Goal: Navigation & Orientation: Find specific page/section

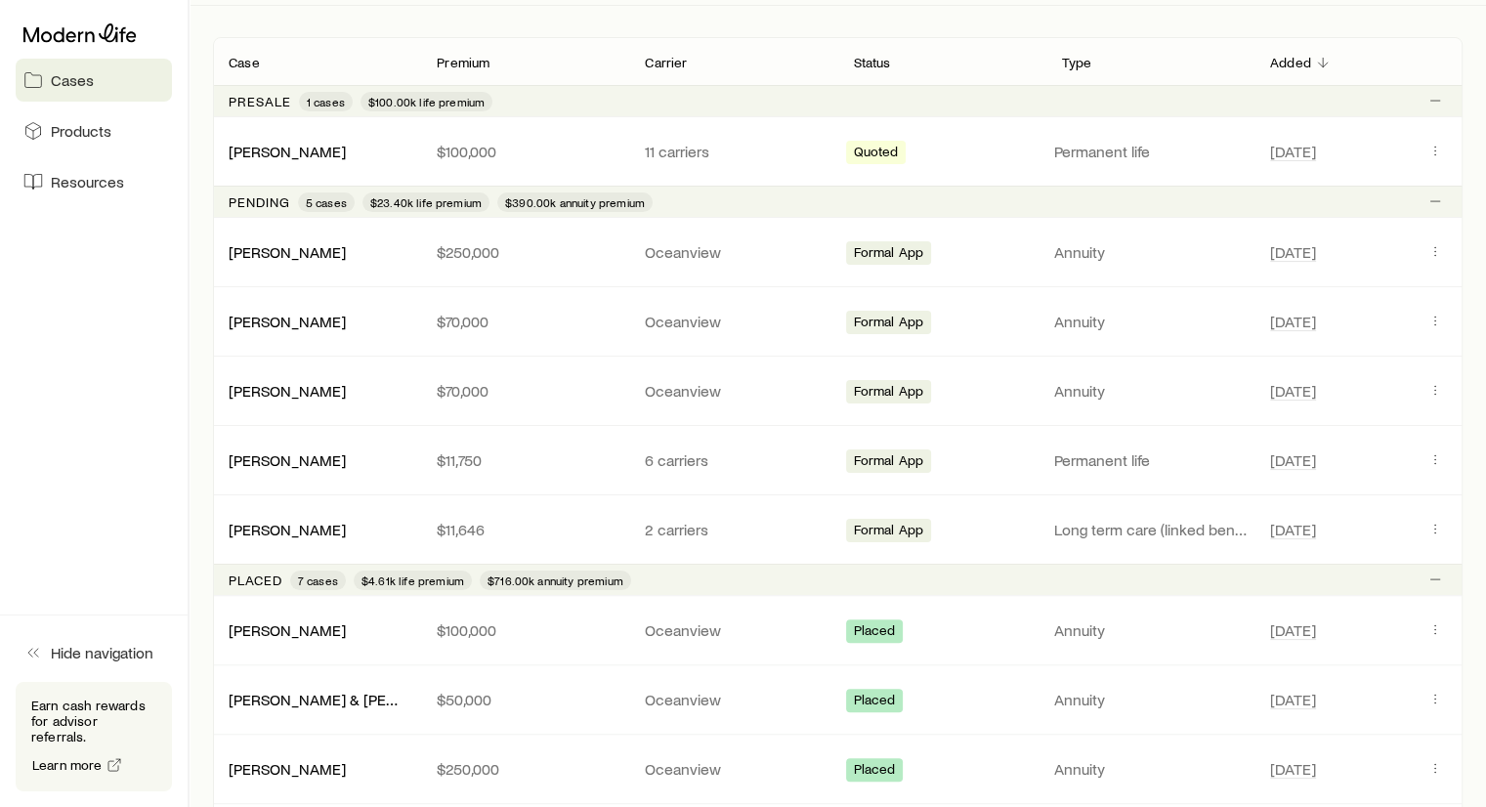
scroll to position [336, 0]
click at [297, 455] on link "Bell-Luster, Kathy" at bounding box center [288, 459] width 117 height 19
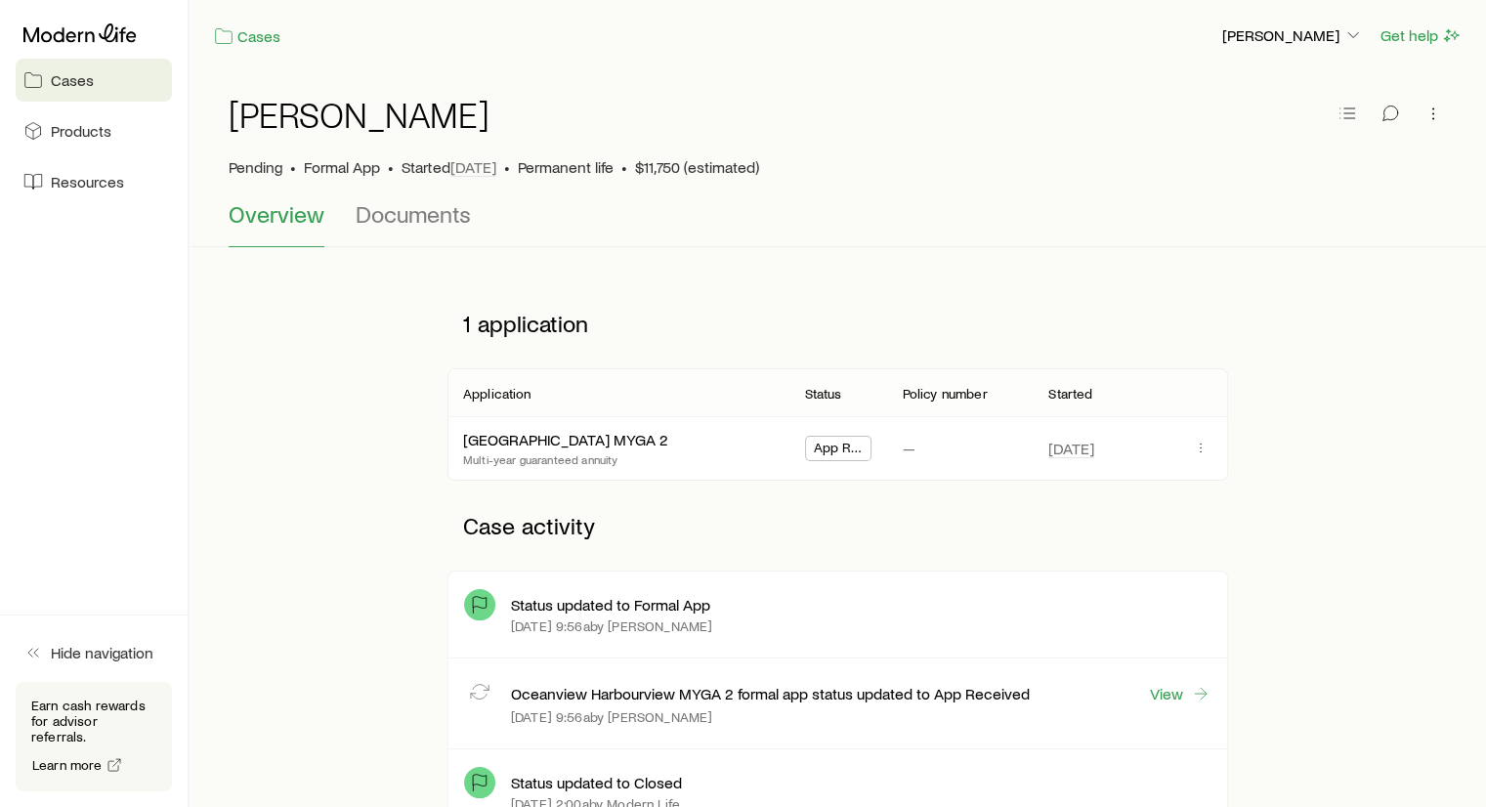
click at [85, 78] on span "Cases" at bounding box center [72, 80] width 43 height 20
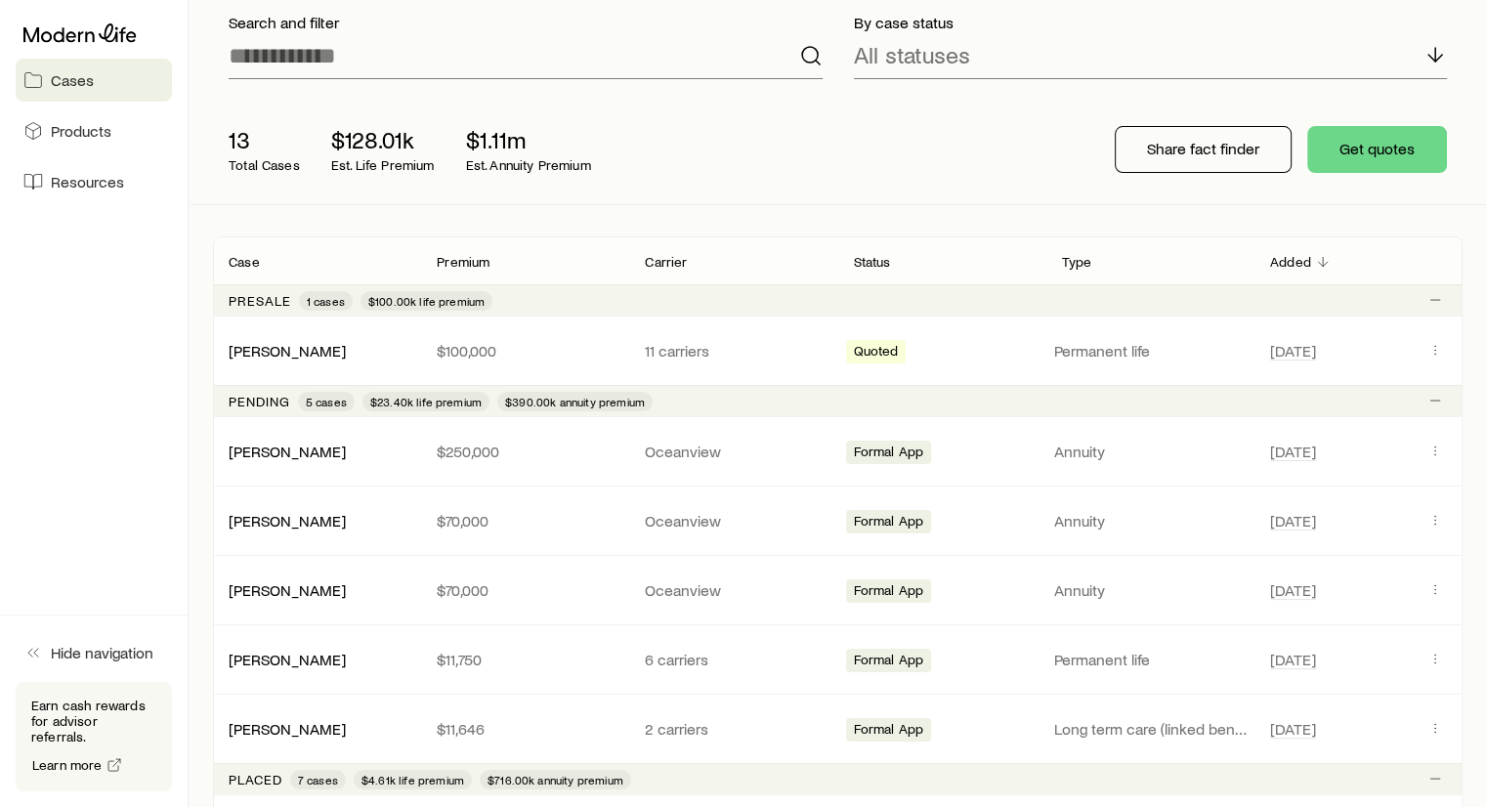
scroll to position [131, 0]
